Goal: Communication & Community: Answer question/provide support

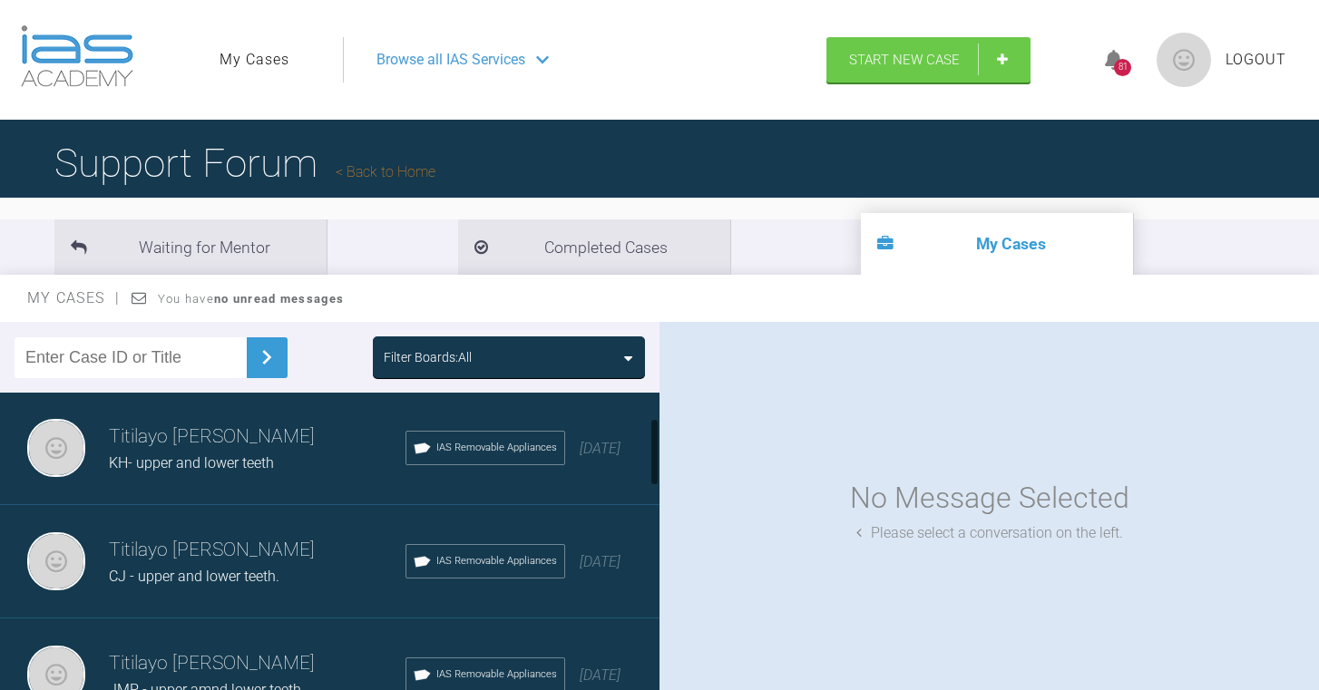
scroll to position [116, 0]
click at [182, 555] on h3 "Titilayo [PERSON_NAME]" at bounding box center [257, 548] width 297 height 31
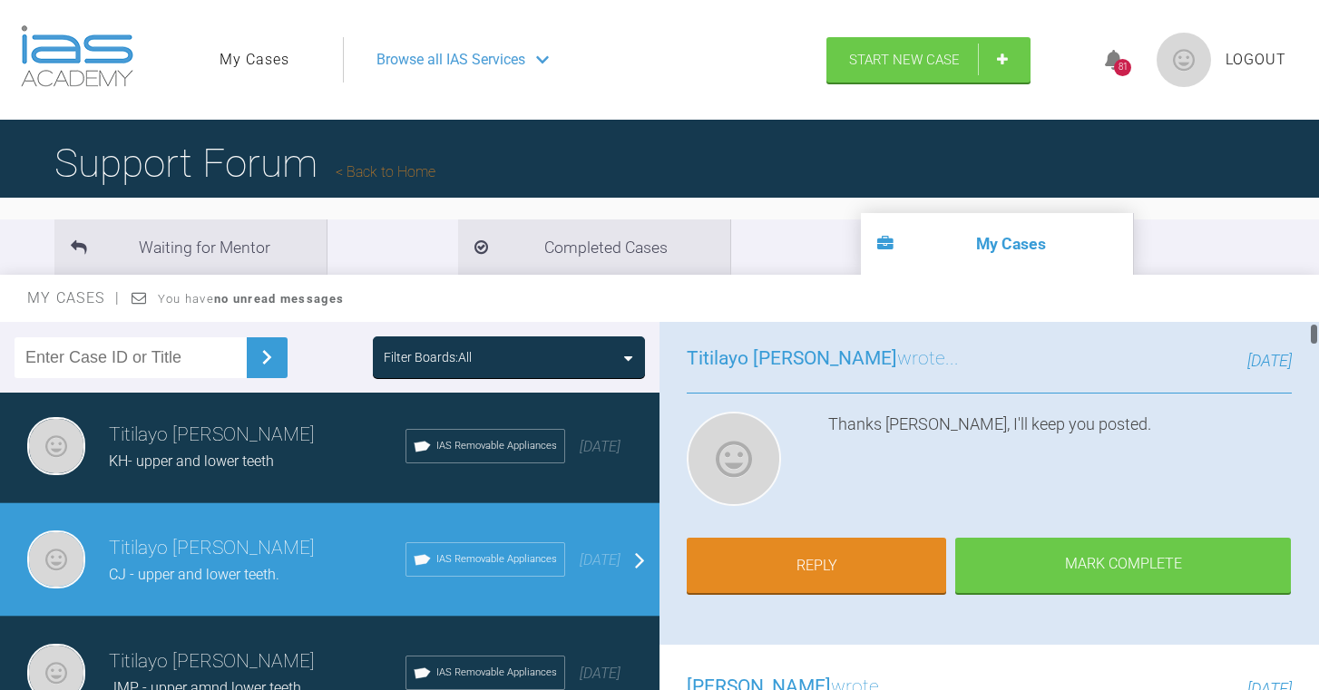
scroll to position [121, 0]
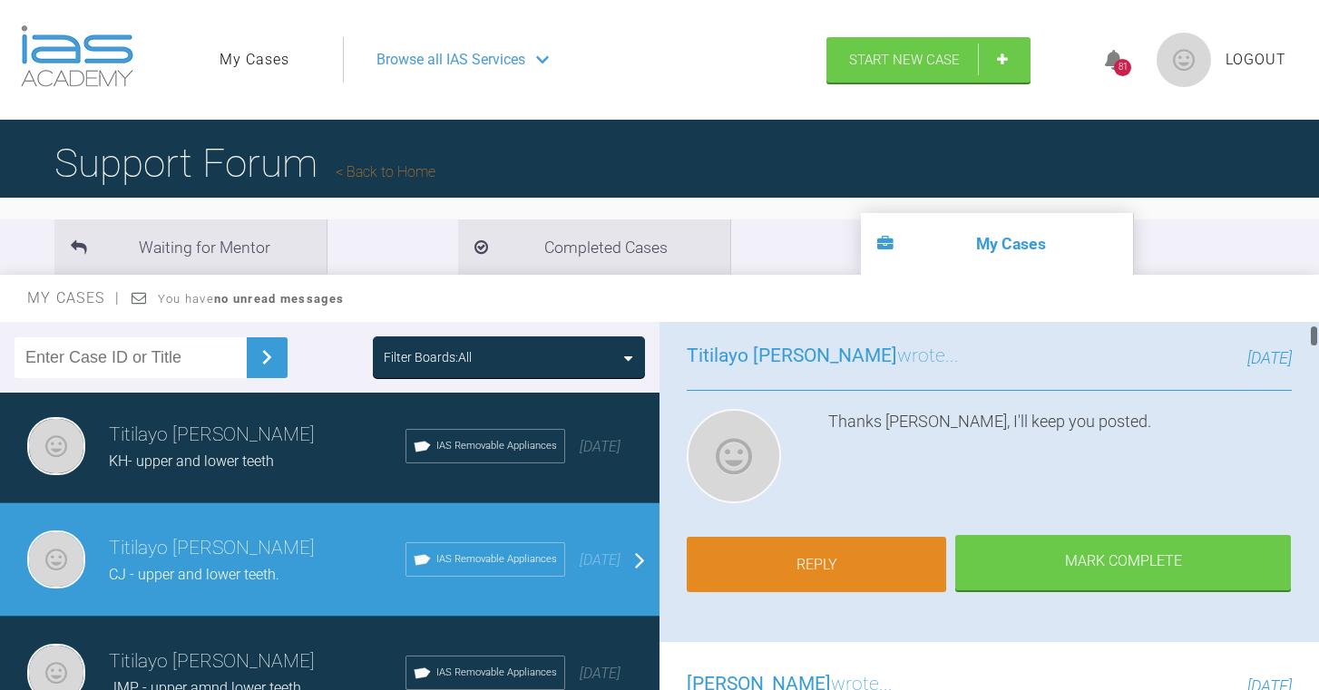
click at [881, 551] on link "Reply" at bounding box center [816, 565] width 259 height 56
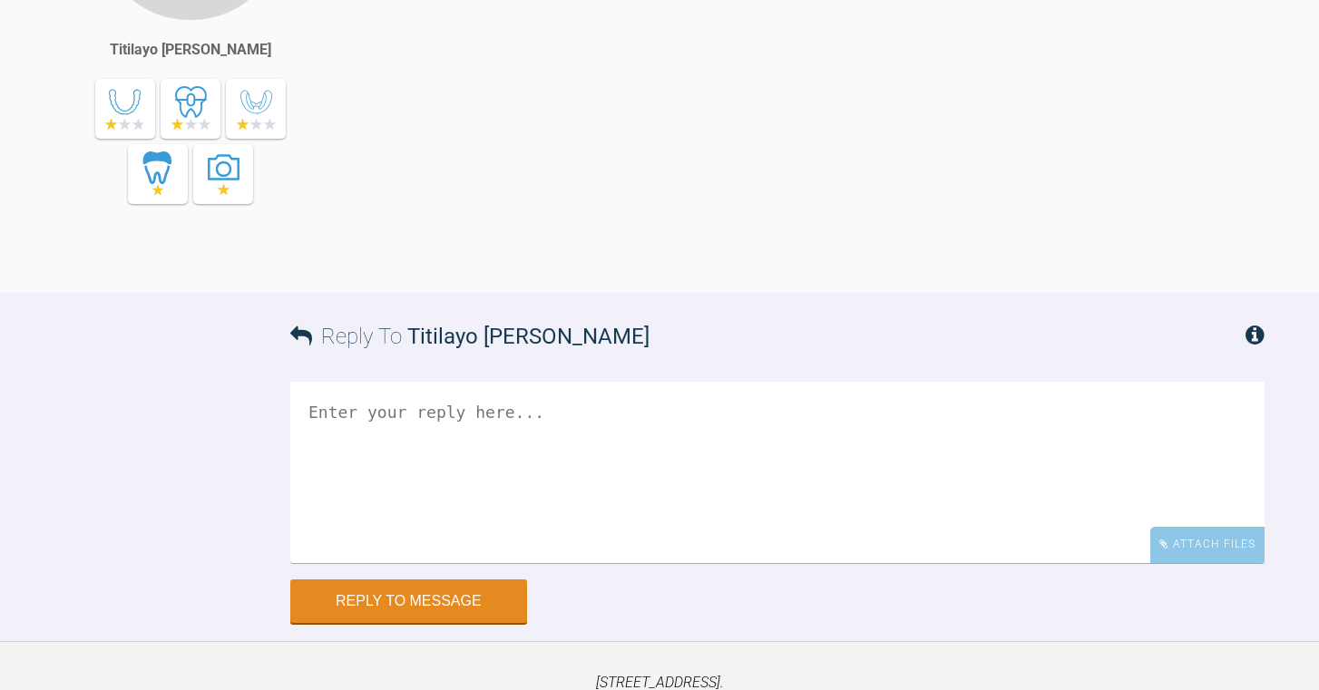
scroll to position [20432, 0]
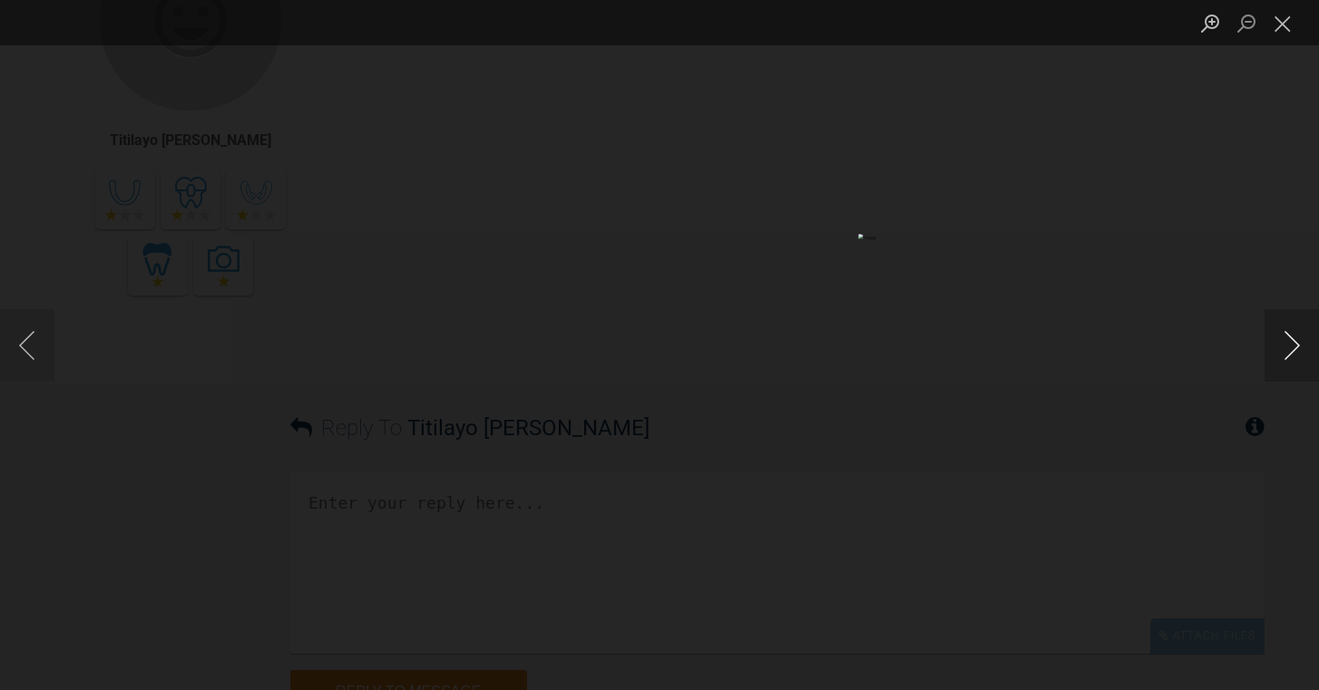
click at [1298, 358] on button "Next image" at bounding box center [1291, 345] width 54 height 73
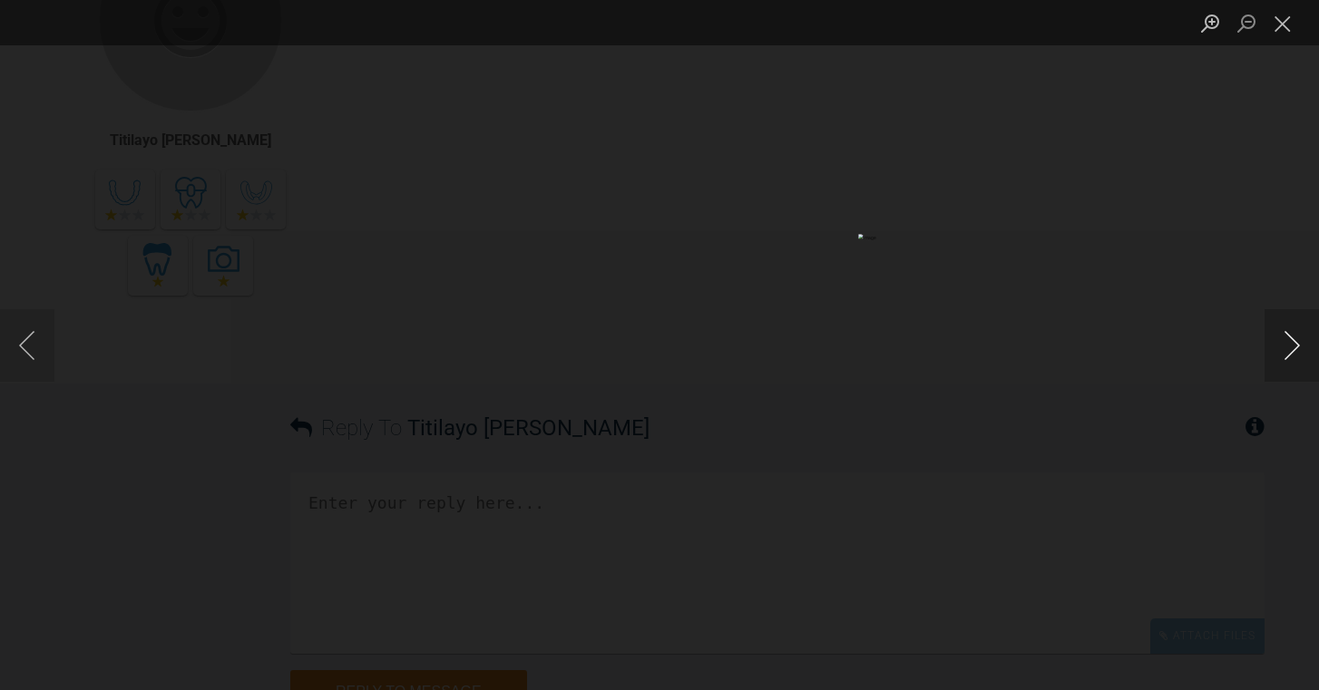
click at [1298, 358] on button "Next image" at bounding box center [1291, 345] width 54 height 73
click at [1299, 358] on button "Next image" at bounding box center [1291, 345] width 54 height 73
click at [1286, 11] on button "Close lightbox" at bounding box center [1282, 23] width 36 height 32
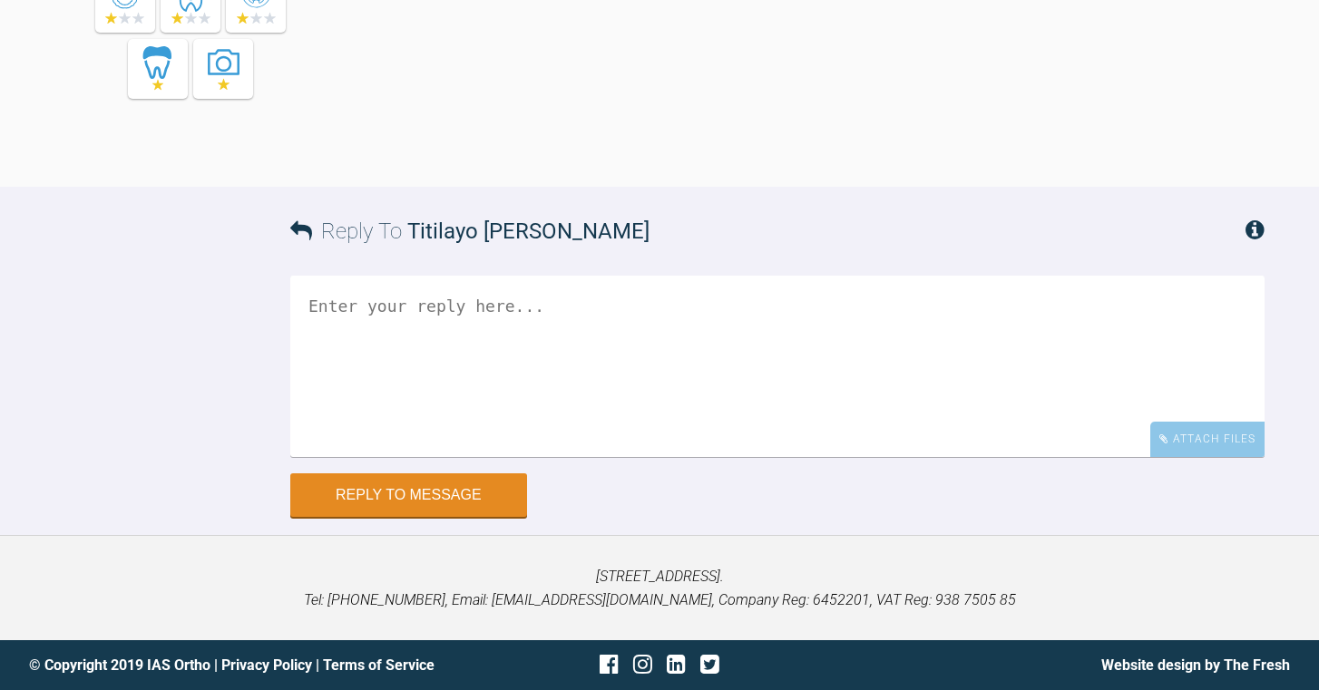
scroll to position [22121, 0]
click at [447, 383] on textarea at bounding box center [777, 366] width 974 height 181
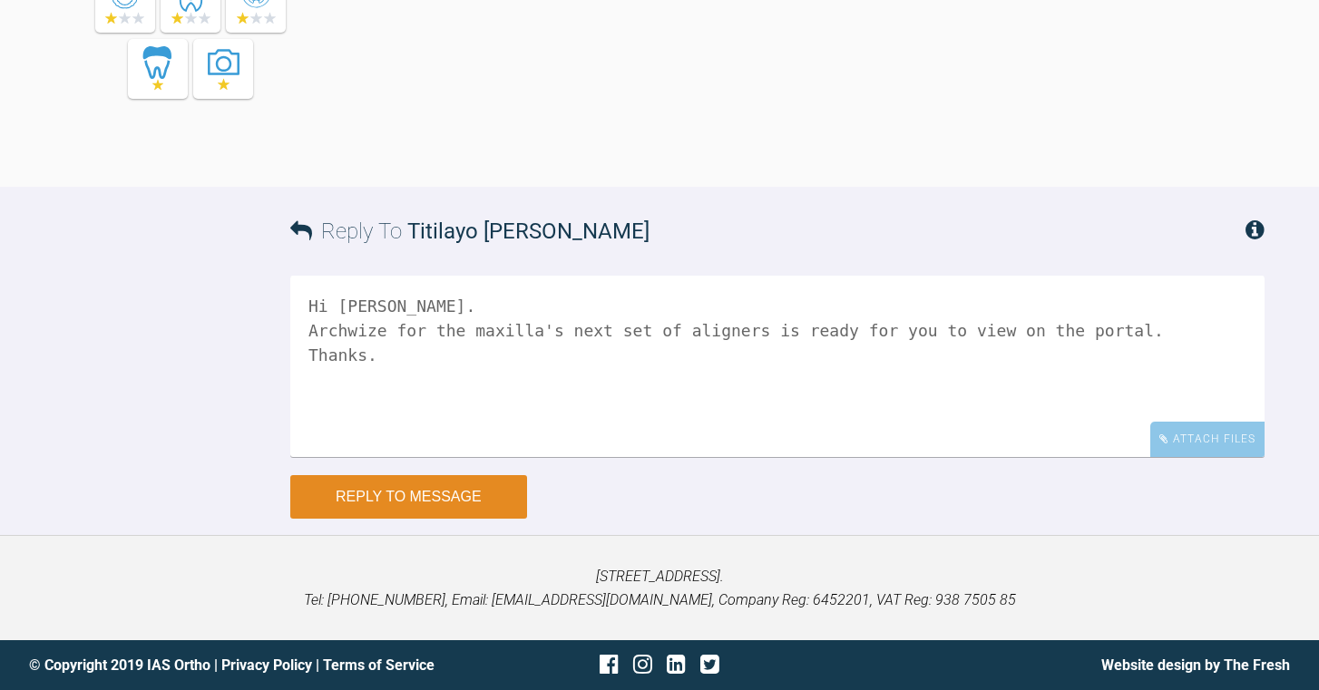
type textarea "Hi [PERSON_NAME]. Archwize for the maxilla's next set of aligners is ready for …"
click at [472, 492] on button "Reply to Message" at bounding box center [408, 497] width 237 height 44
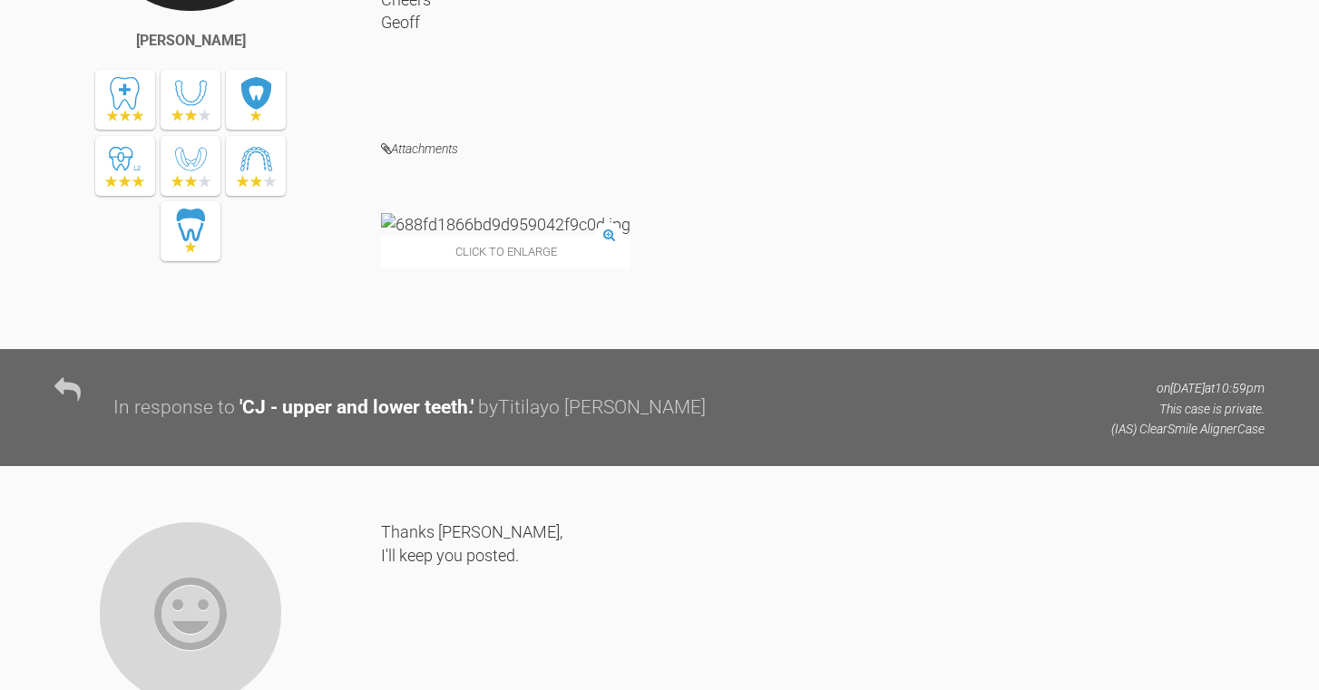
scroll to position [19806, 0]
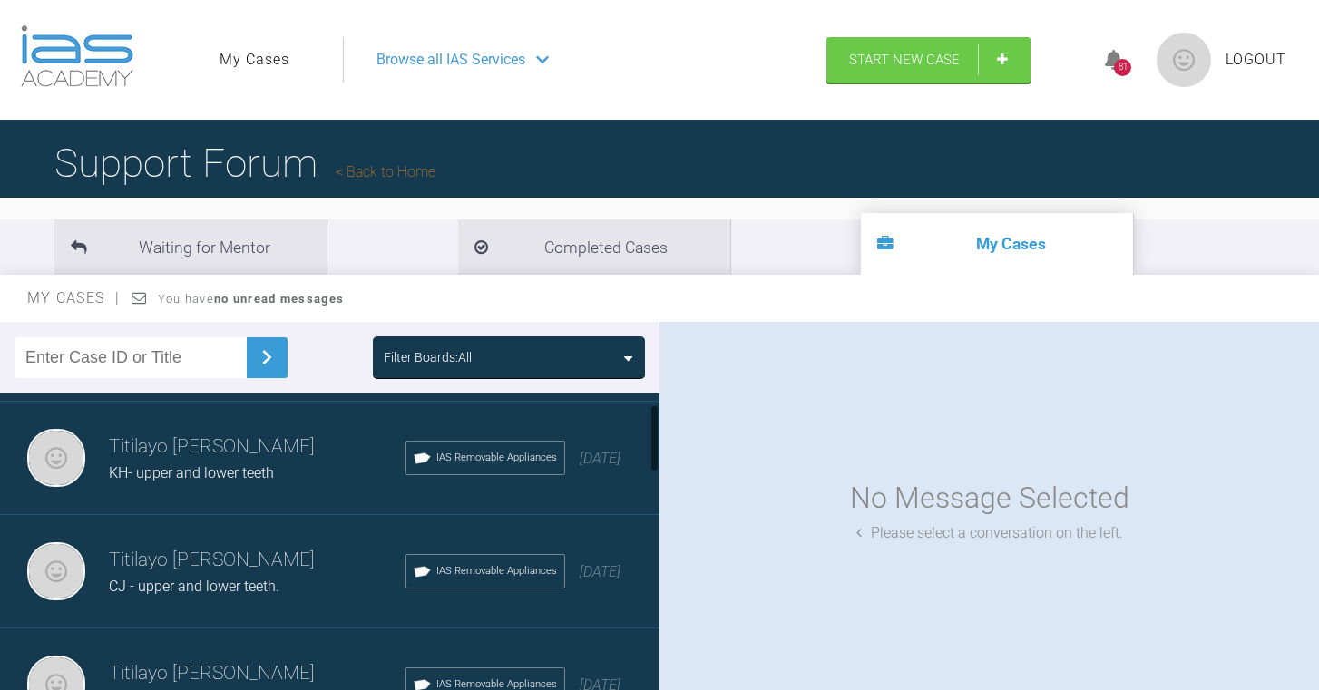
scroll to position [116, 0]
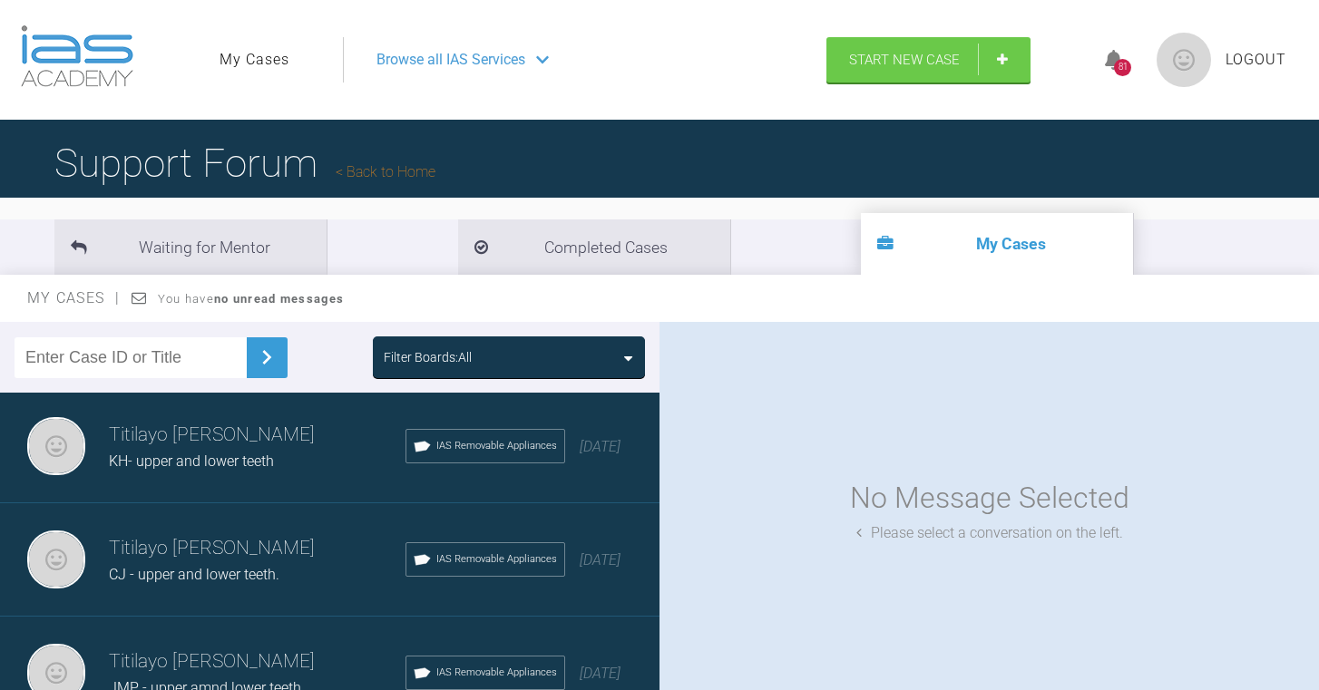
click at [173, 558] on h3 "Titilayo [PERSON_NAME]" at bounding box center [257, 548] width 297 height 31
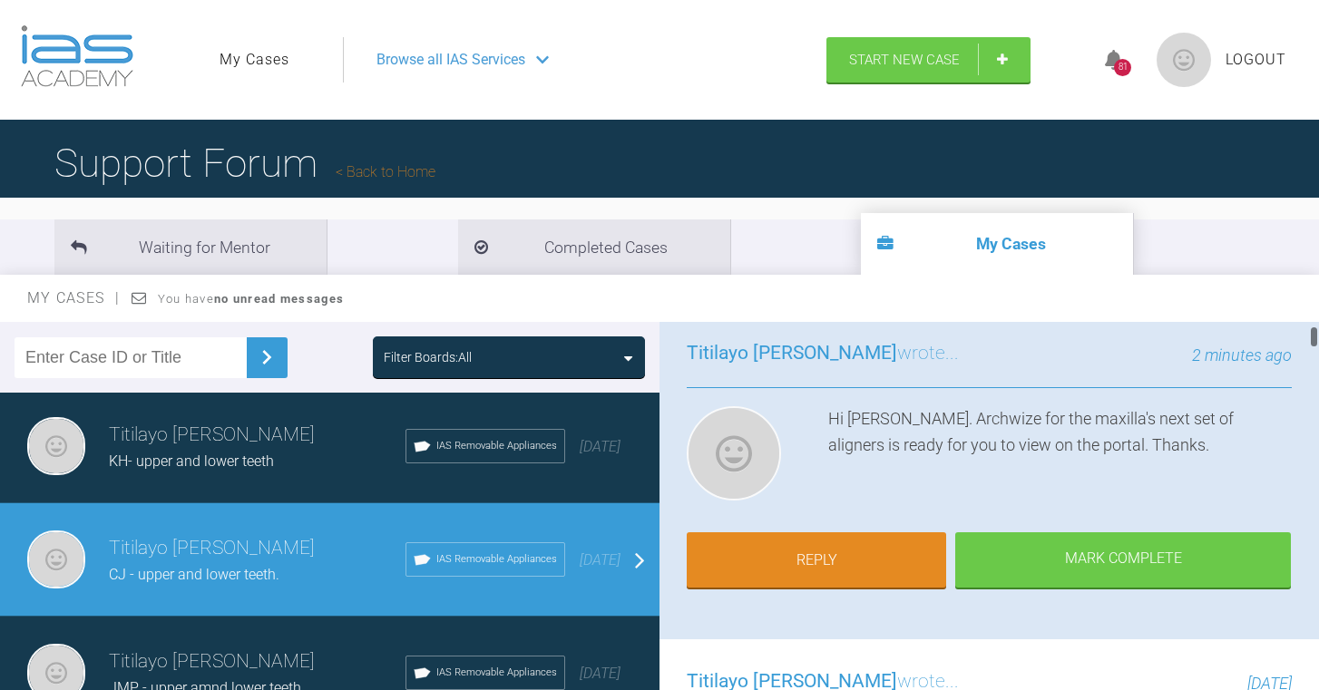
scroll to position [134, 0]
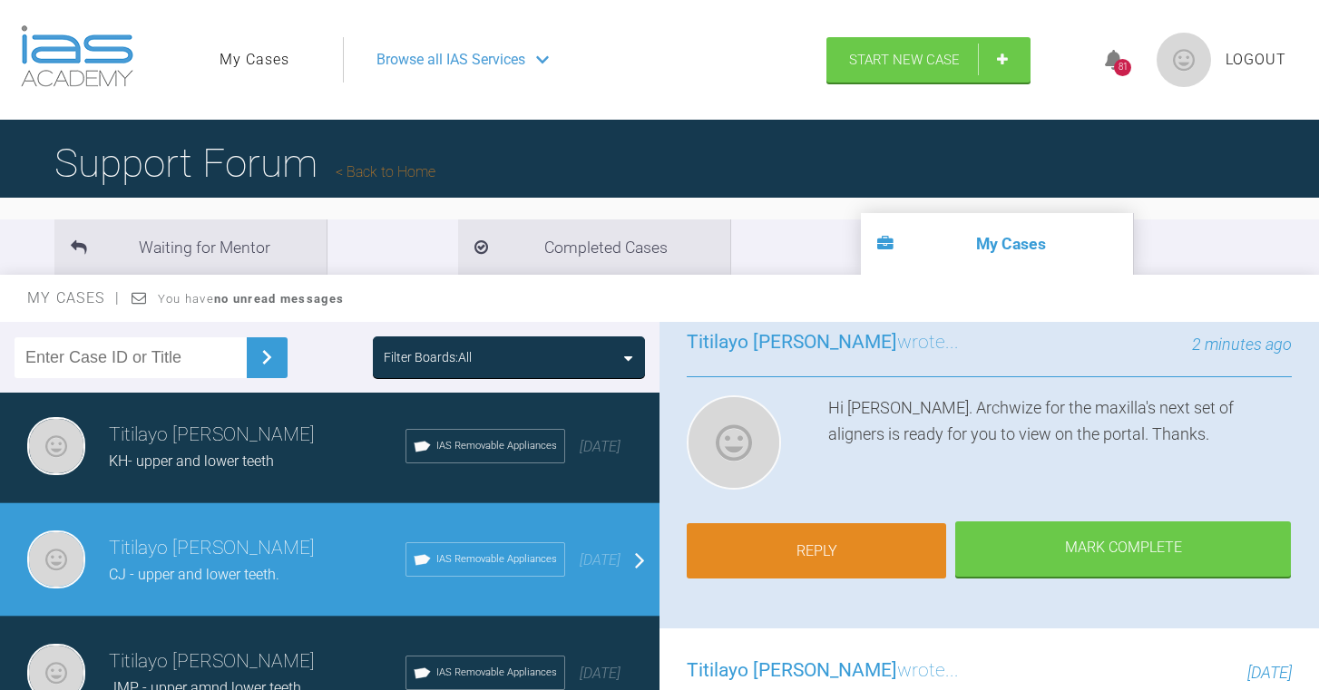
click at [829, 554] on link "Reply" at bounding box center [816, 551] width 259 height 56
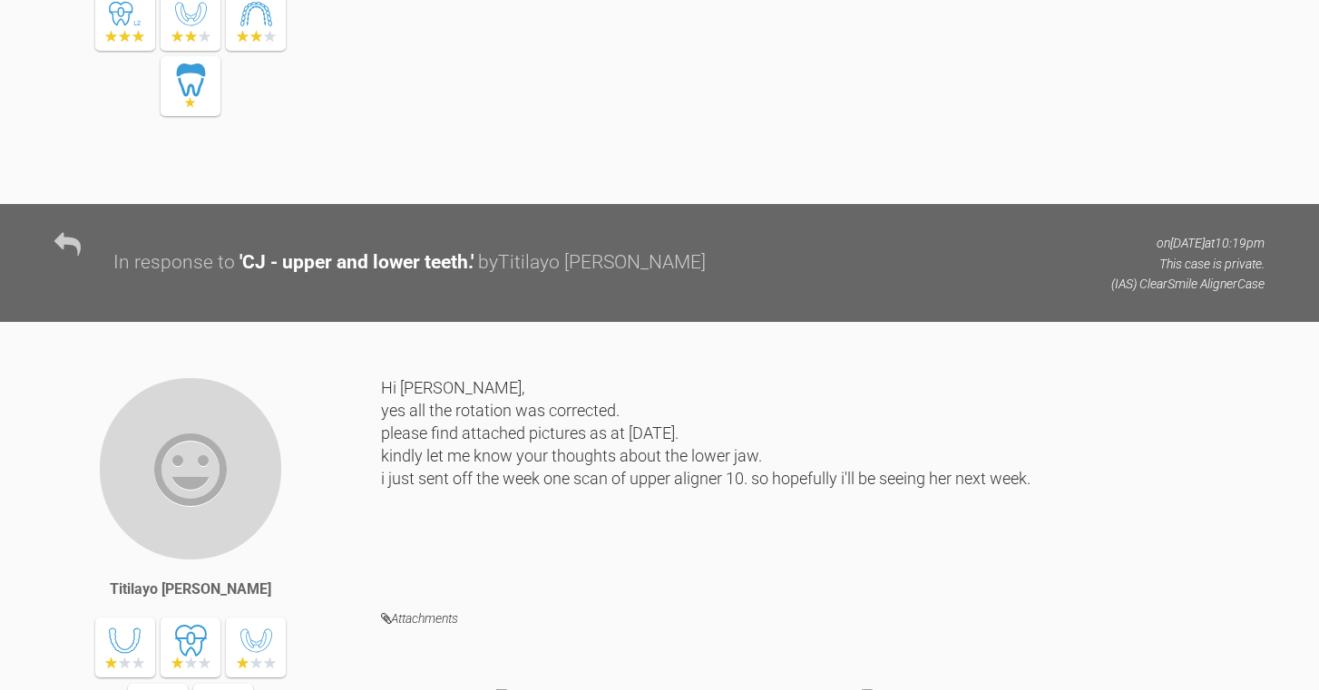
scroll to position [22747, 0]
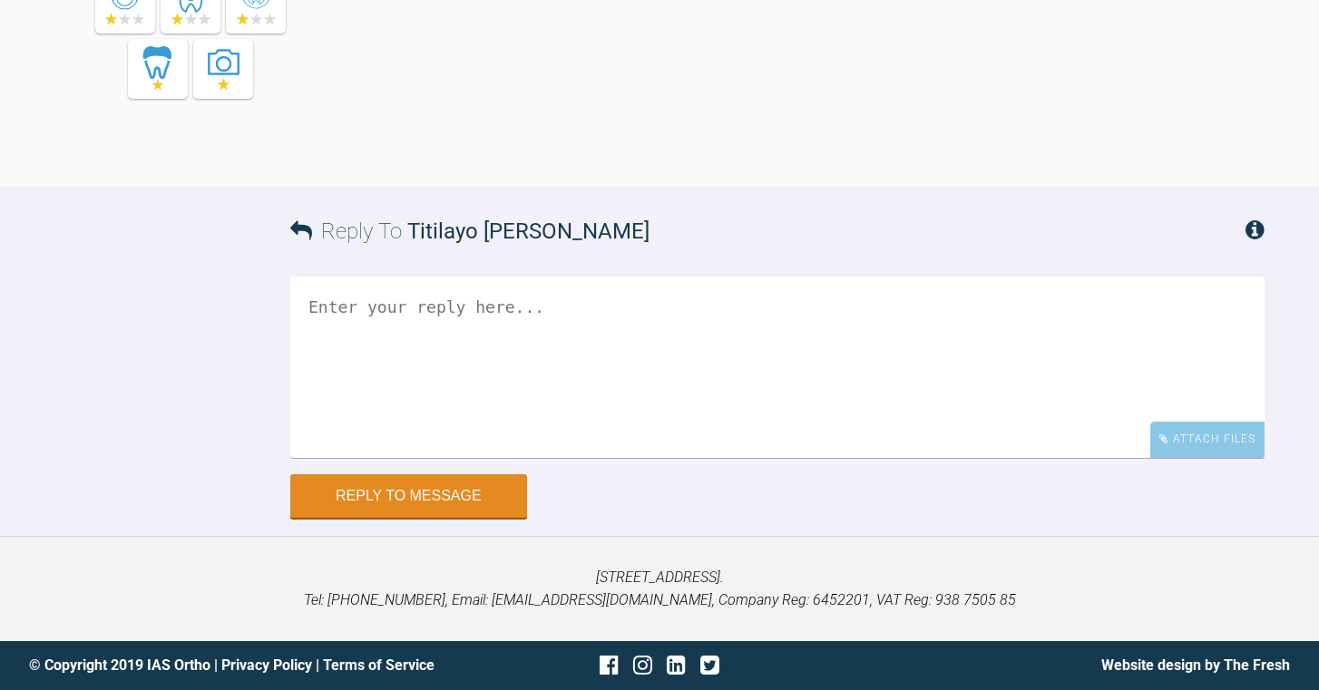
click at [557, 314] on textarea at bounding box center [777, 367] width 974 height 181
click at [418, 309] on textarea "theres been sdo much delays with the lab" at bounding box center [777, 367] width 974 height 181
type textarea "theres been so much delays with the lab"
click at [458, 500] on button "Reply to Message" at bounding box center [408, 498] width 237 height 44
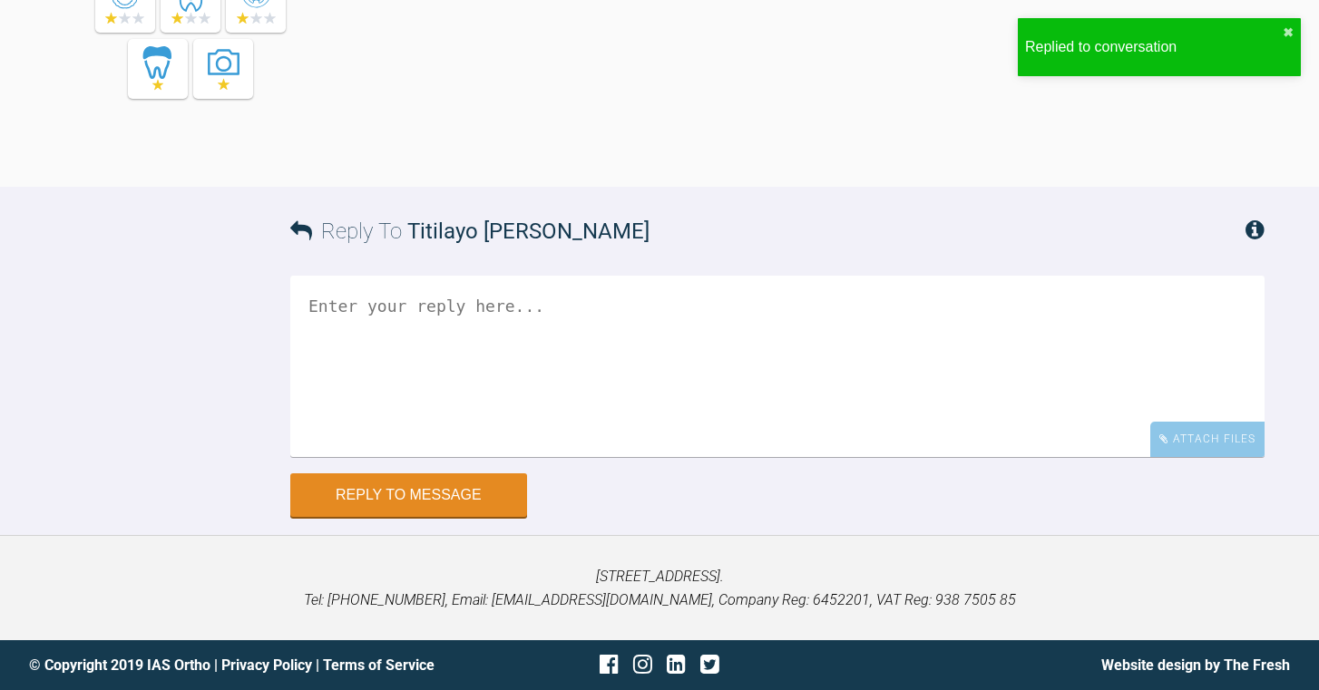
scroll to position [23217, 0]
